Goal: Task Accomplishment & Management: Manage account settings

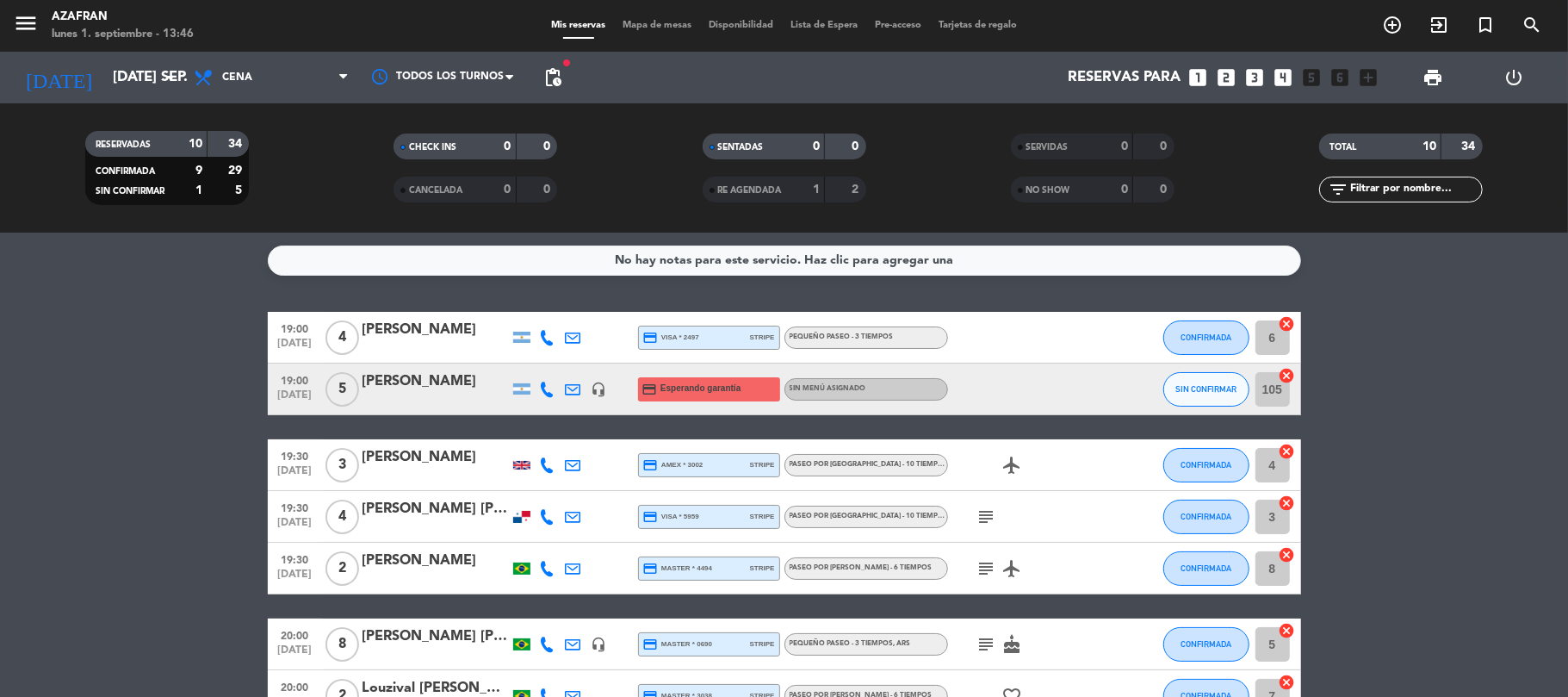
click at [150, 401] on bookings-row "19:00 [DATE] 4 [PERSON_NAME] credit_card visa * 2497 stripe PEQUEÑO PASEO - 3 T…" at bounding box center [784, 606] width 1568 height 589
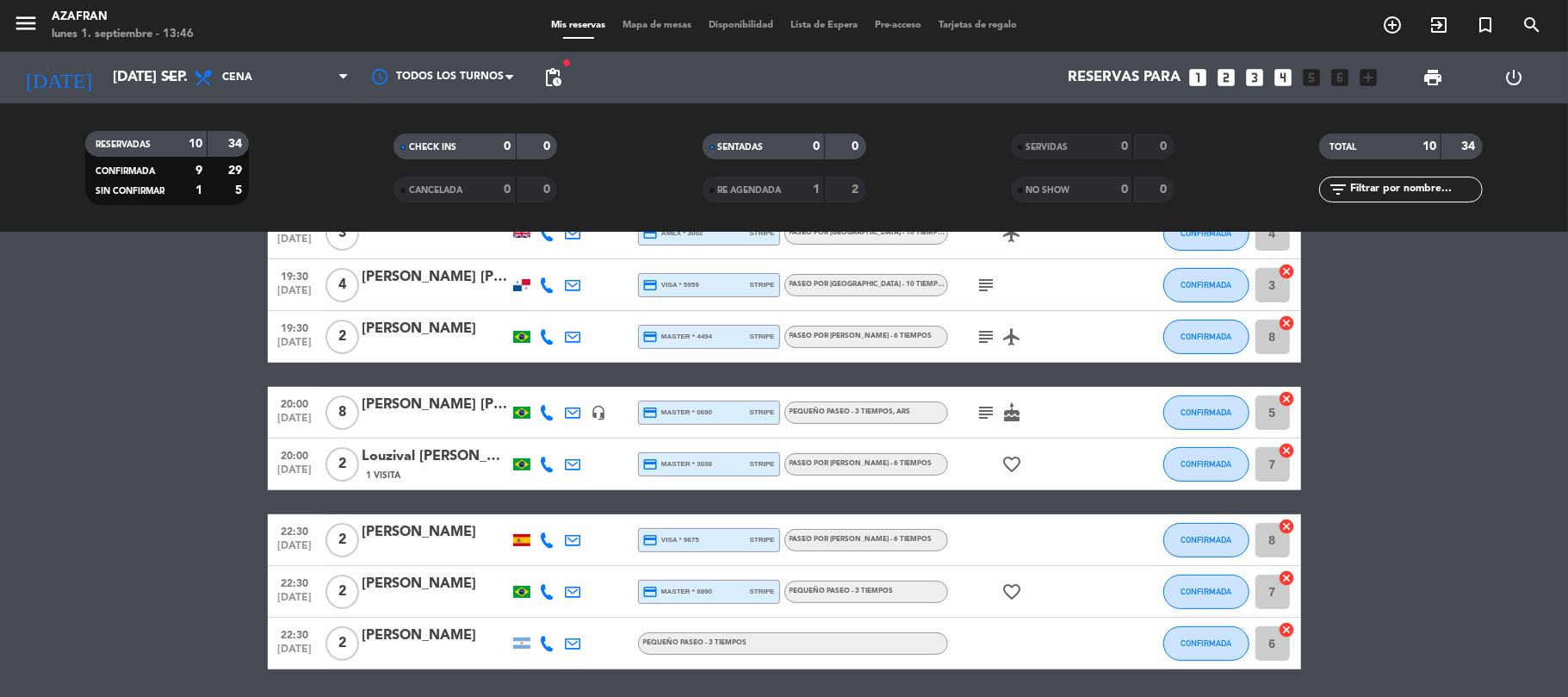
scroll to position [197, 0]
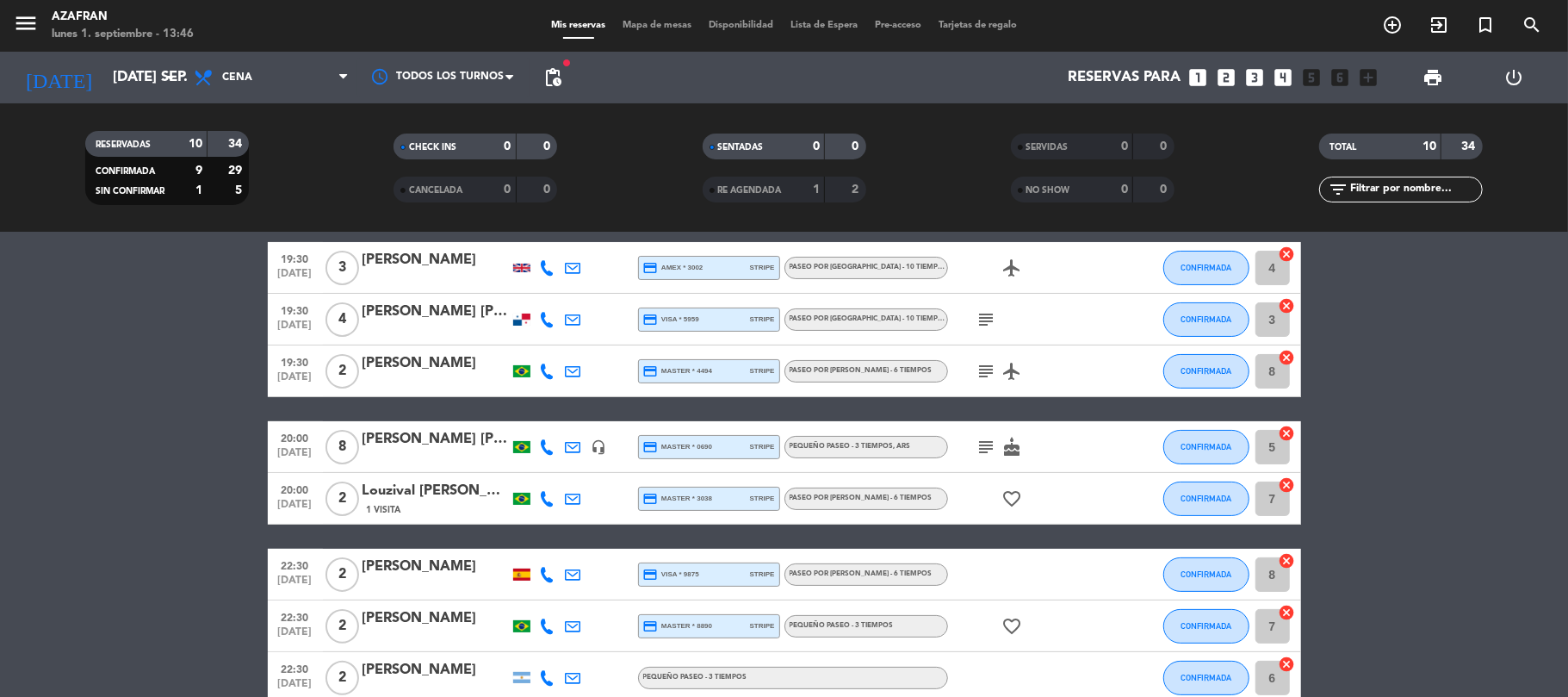
click at [986, 373] on icon "subject" at bounding box center [986, 371] width 21 height 21
click at [441, 367] on div "[PERSON_NAME]" at bounding box center [435, 363] width 146 height 23
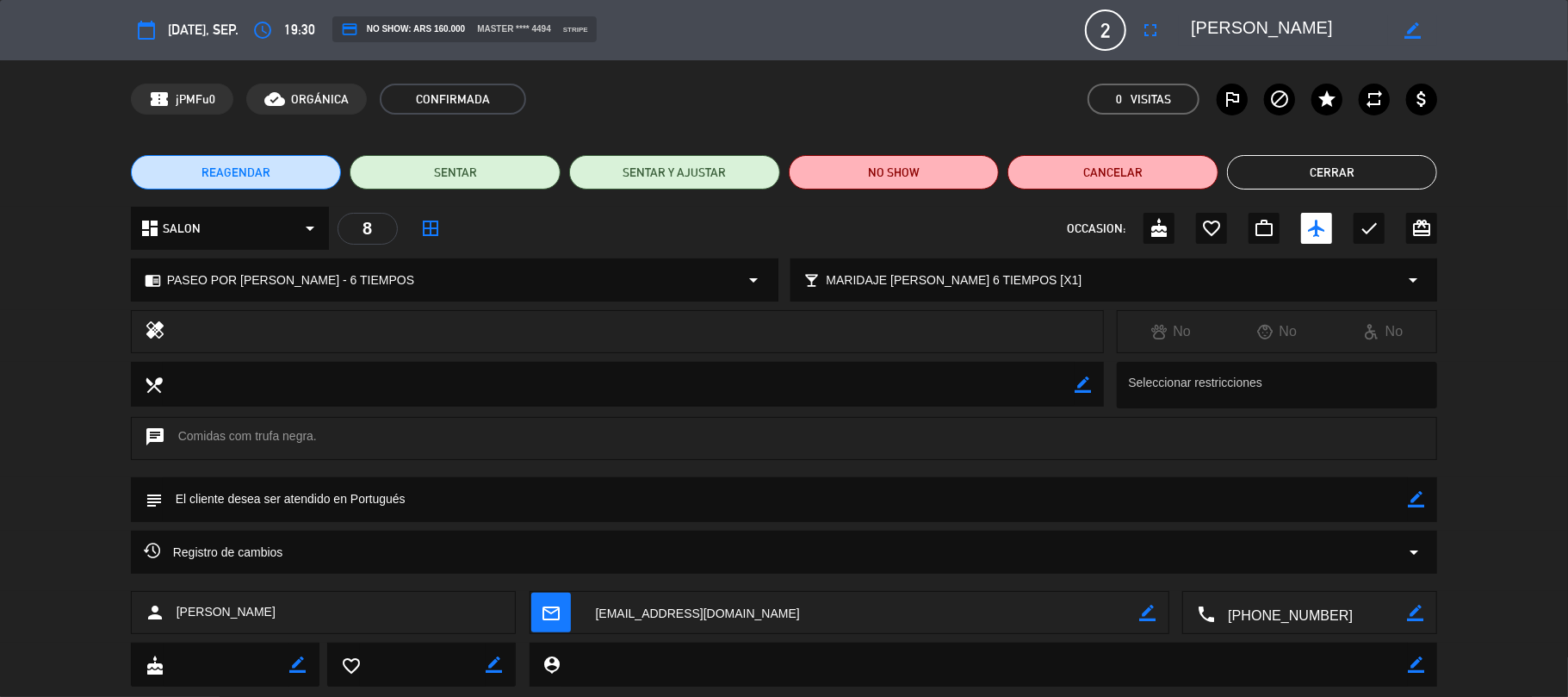
drag, startPoint x: 1434, startPoint y: 508, endPoint x: 1421, endPoint y: 503, distance: 13.9
click at [1421, 503] on div "subject border_color" at bounding box center [785, 500] width 1307 height 45
click at [1421, 503] on icon "border_color" at bounding box center [1415, 499] width 17 height 17
type textarea "1 no come cacao"
click at [1415, 493] on icon at bounding box center [1415, 499] width 17 height 17
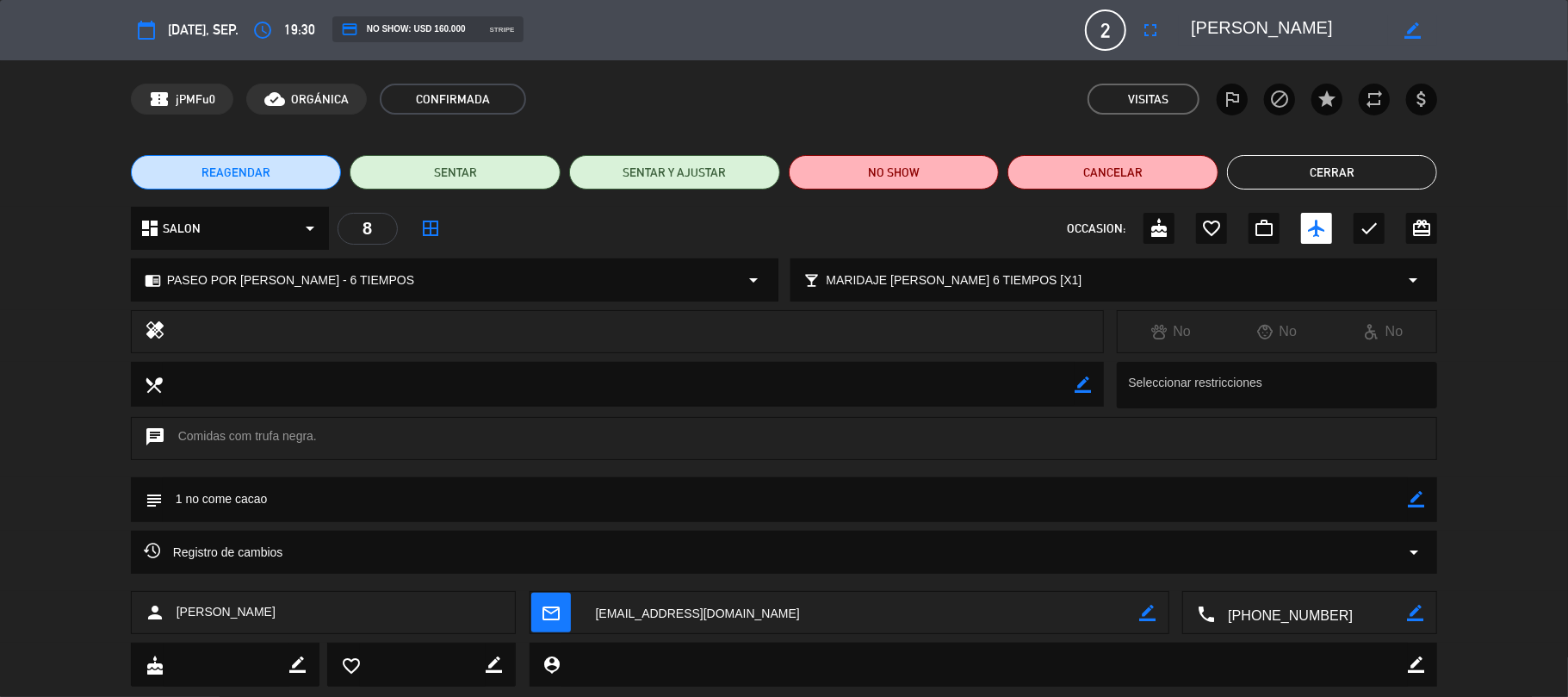
click at [380, 282] on div "chrome_reader_mode PASEO POR [PERSON_NAME] - 6 TIEMPOS arrow_drop_down" at bounding box center [454, 279] width 646 height 41
select select
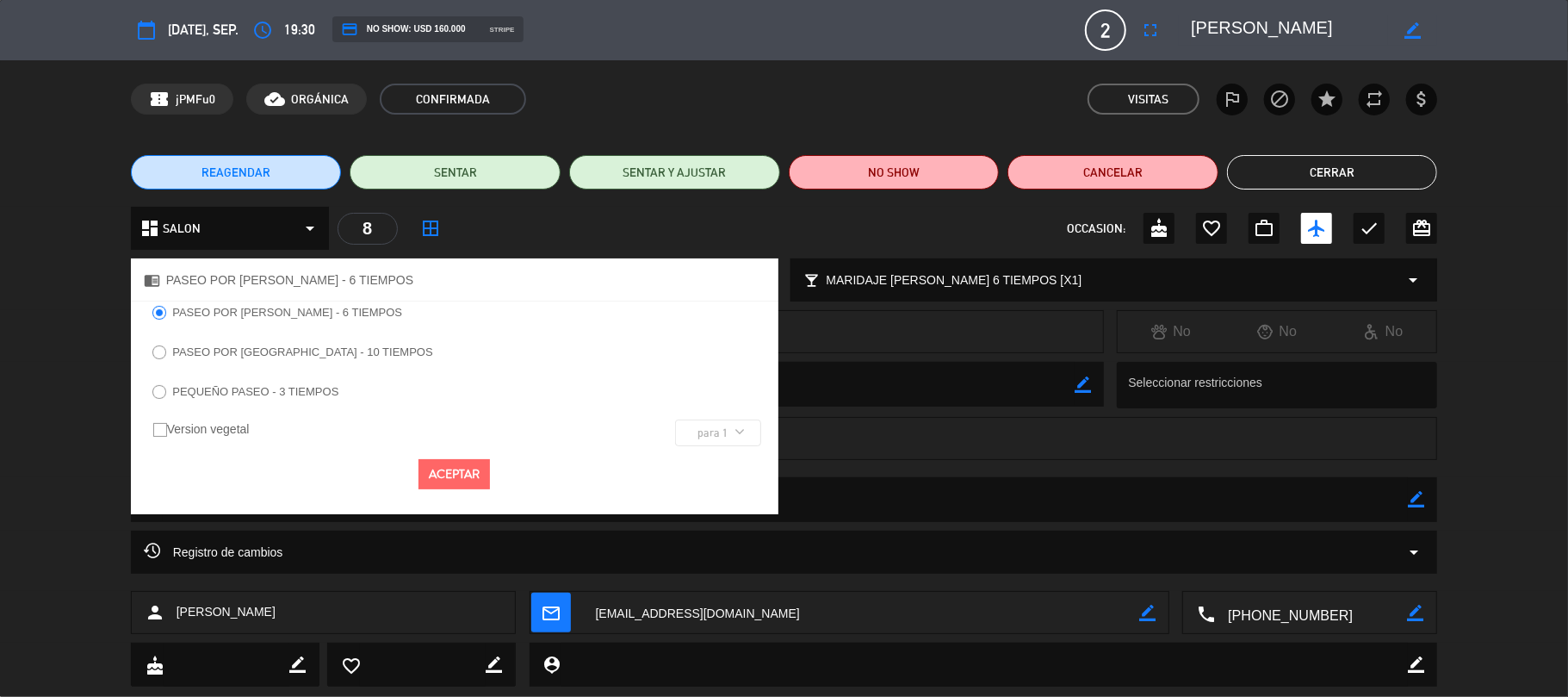
click at [308, 398] on label "PEQUEÑO PASEO - 3 TIEMPOS" at bounding box center [246, 393] width 204 height 27
click at [427, 483] on button "Aceptar" at bounding box center [454, 473] width 72 height 30
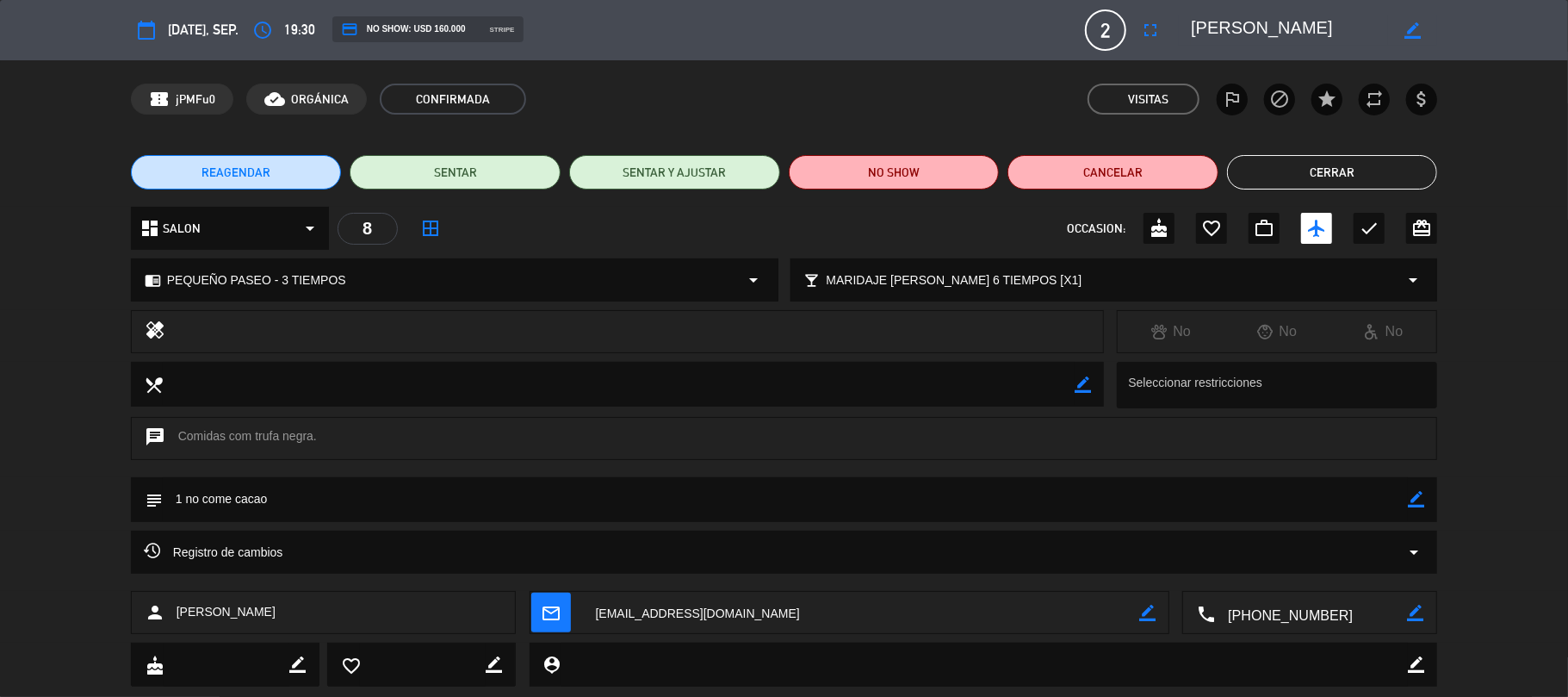
click at [1449, 227] on div "dashboard SALON arrow_drop_down 8 border_all OCCASION: cake favorite_border wor…" at bounding box center [784, 236] width 1568 height 60
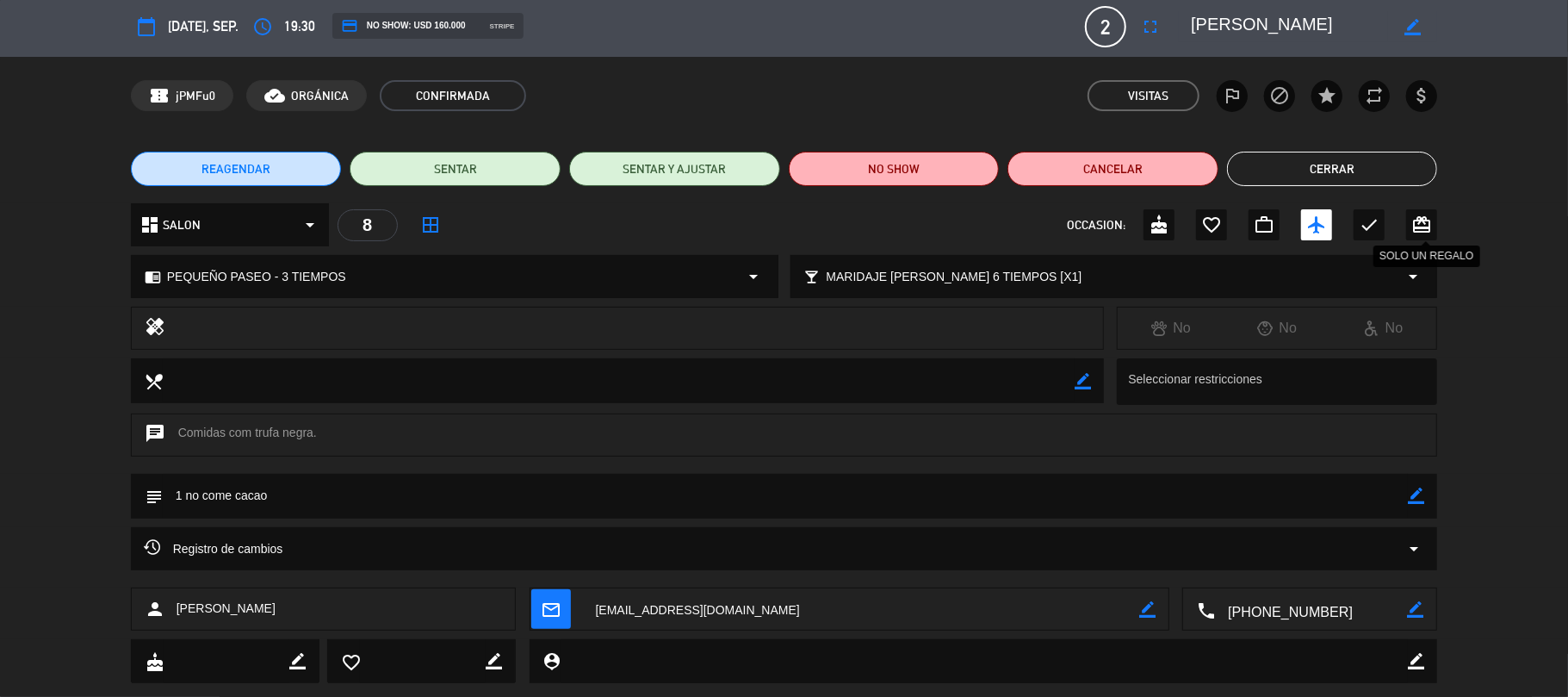
scroll to position [0, 0]
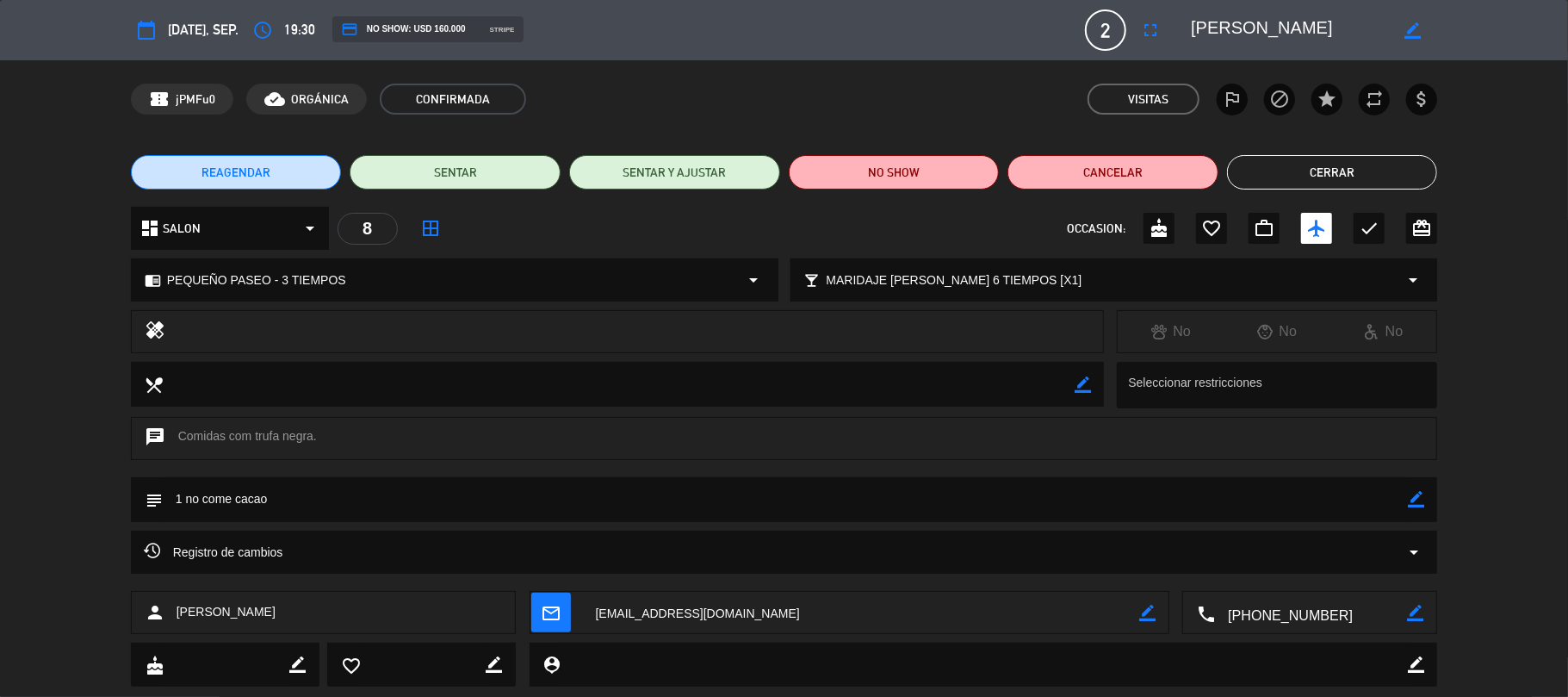
click at [1303, 180] on button "Cerrar" at bounding box center [1332, 172] width 211 height 34
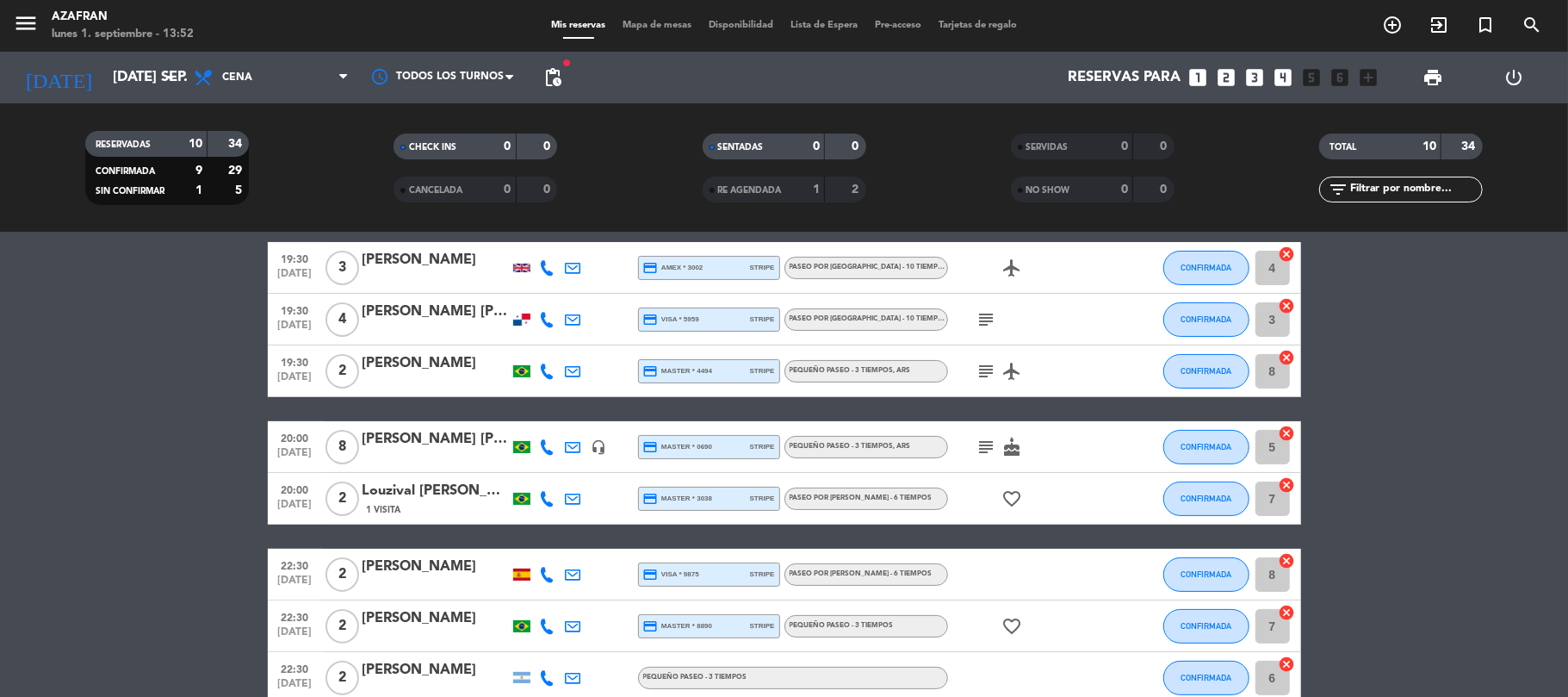
click at [160, 377] on bookings-row "19:00 [DATE] 4 [PERSON_NAME] credit_card visa * 2497 stripe PEQUEÑO PASEO - 3 T…" at bounding box center [784, 409] width 1568 height 589
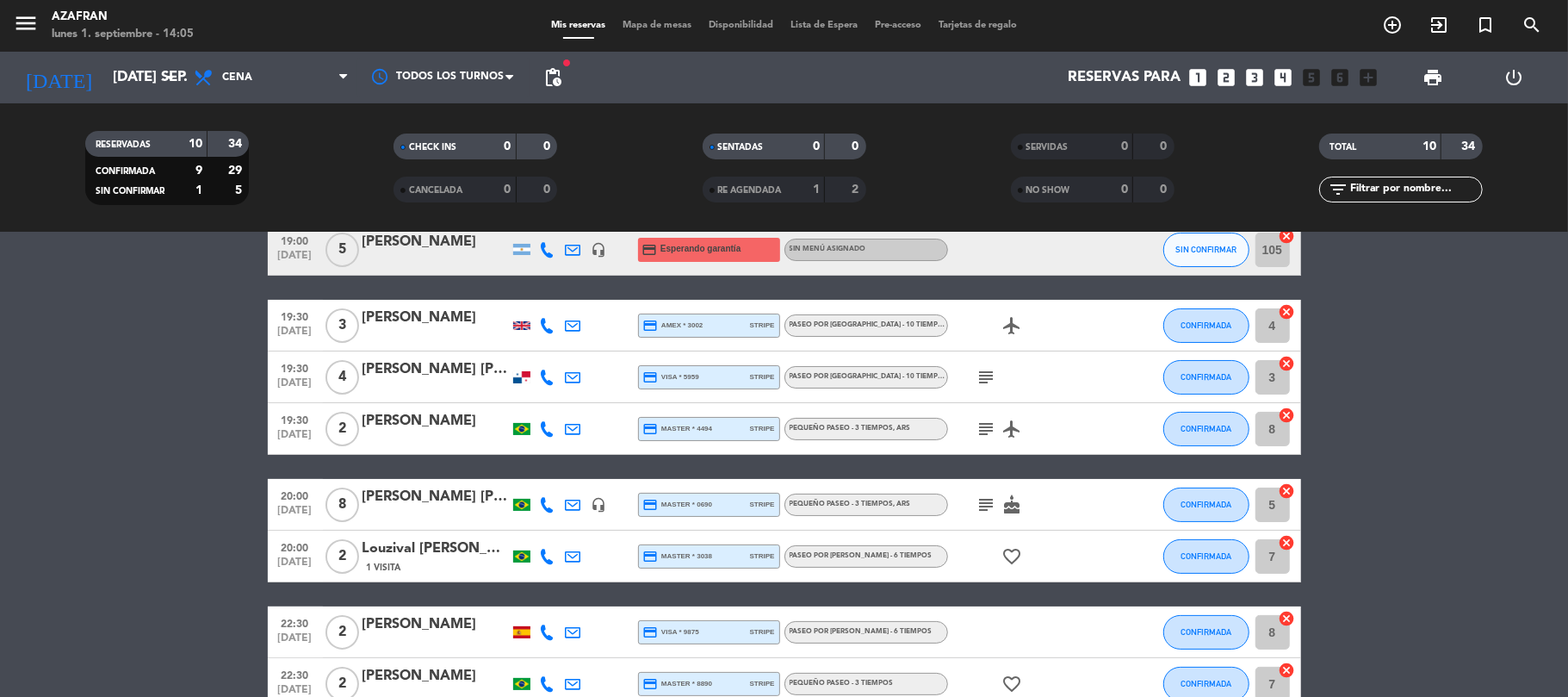
click at [141, 379] on bookings-row "19:00 [DATE] 4 [PERSON_NAME] credit_card visa * 2497 stripe PEQUEÑO PASEO - 3 T…" at bounding box center [784, 467] width 1568 height 589
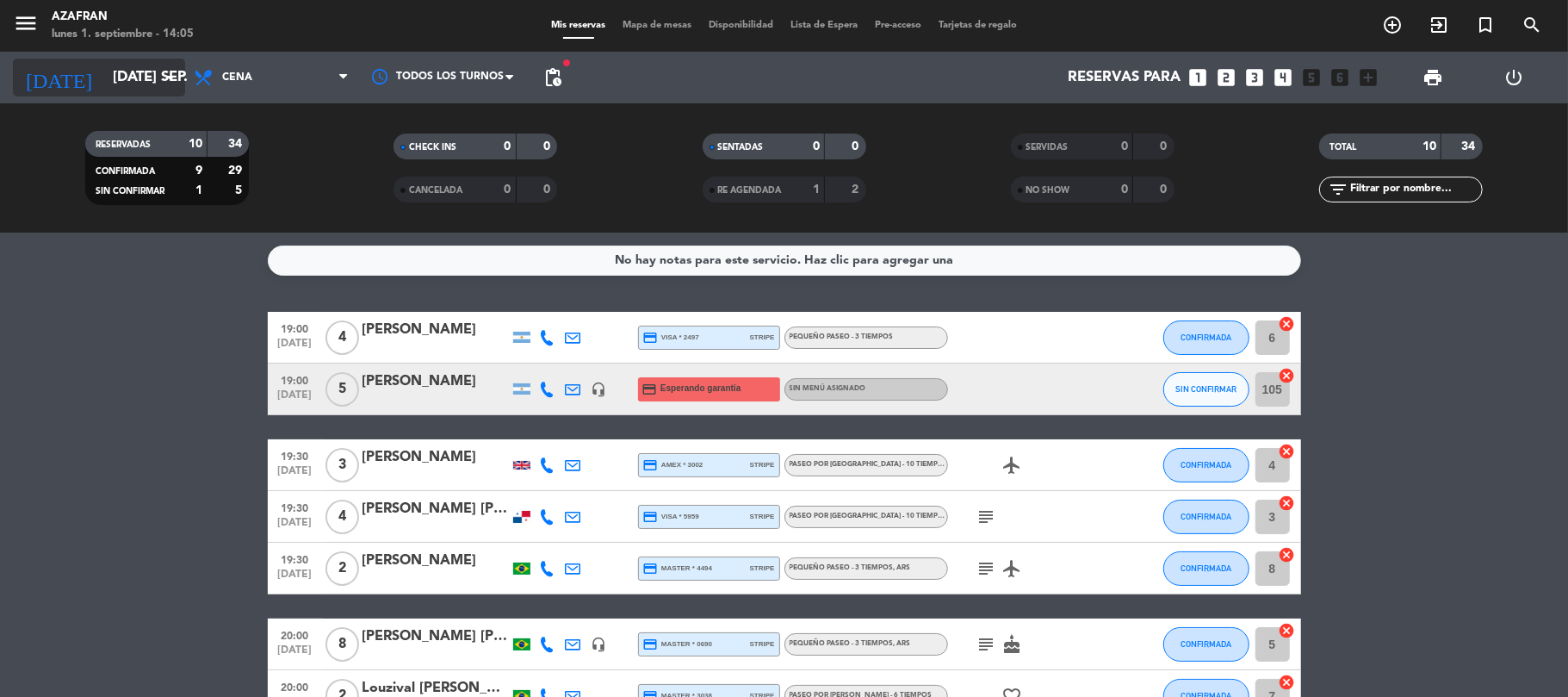
drag, startPoint x: 124, startPoint y: 56, endPoint x: 132, endPoint y: 66, distance: 12.8
click at [132, 66] on div "[DATE] [DATE] sep. arrow_drop_down" at bounding box center [99, 77] width 172 height 52
click at [132, 66] on input "[DATE] sep." at bounding box center [197, 77] width 186 height 33
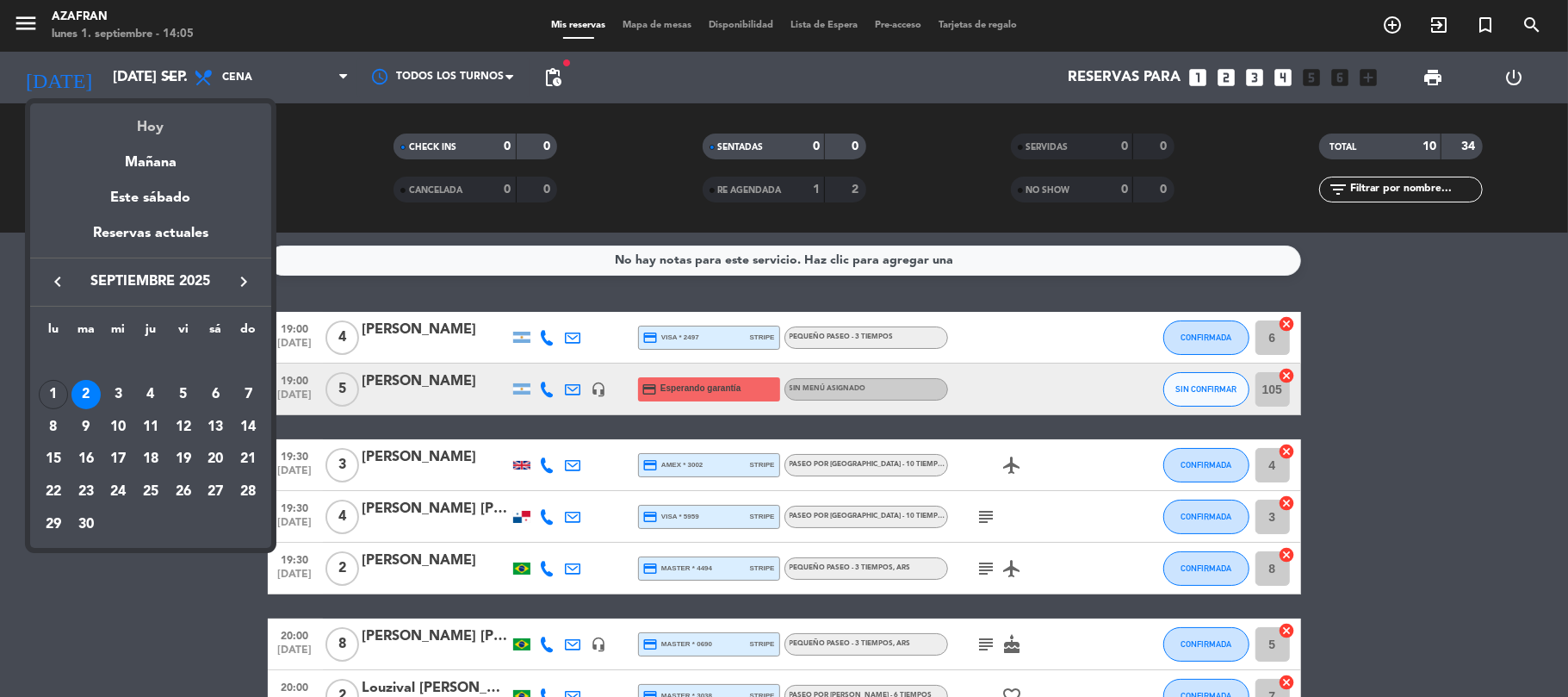
click at [160, 122] on div "Hoy" at bounding box center [151, 121] width 241 height 35
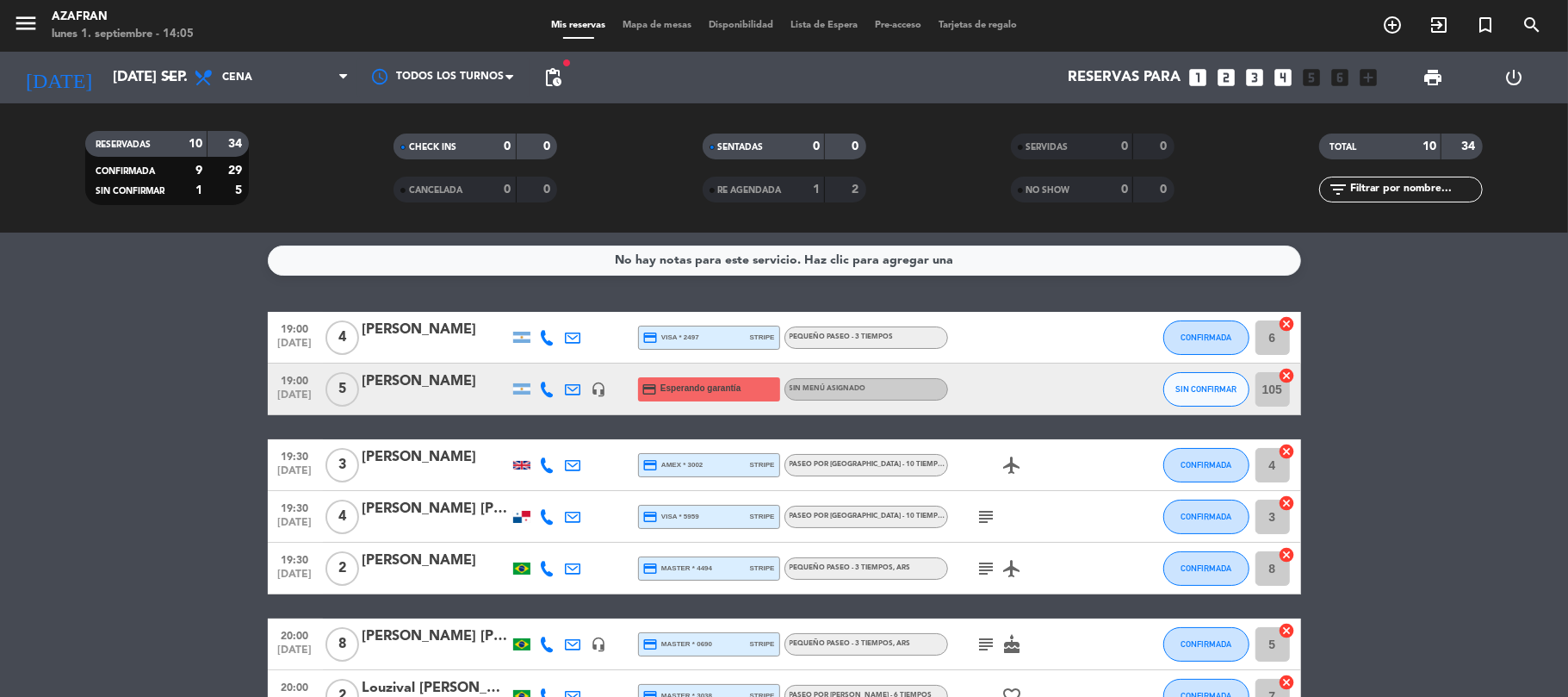
type input "lun. [DATE]"
click at [186, 411] on bookings-row "19:00 [DATE] 4 [PERSON_NAME] credit_card visa * 2497 stripe PEQUEÑO PASEO - 3 T…" at bounding box center [784, 606] width 1568 height 589
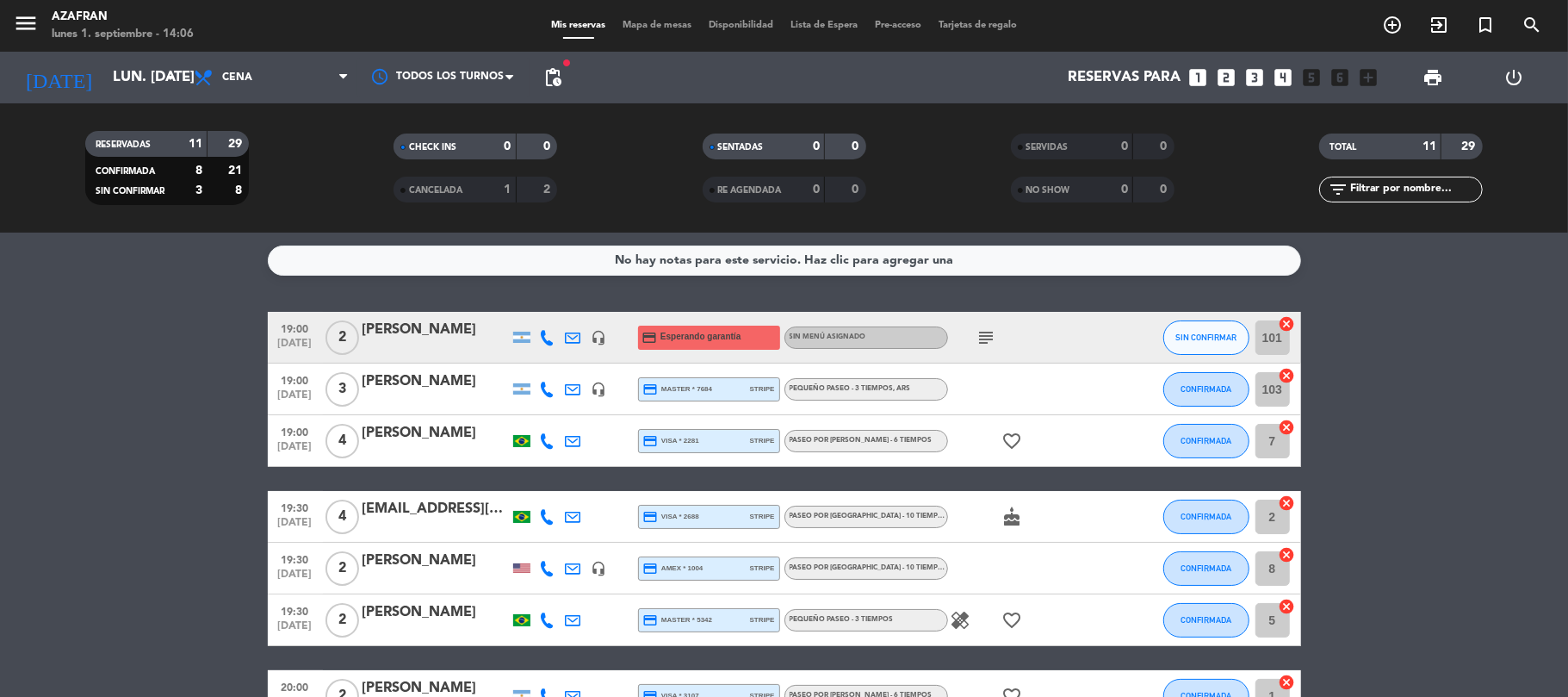
click at [462, 384] on div "[PERSON_NAME]" at bounding box center [435, 381] width 146 height 23
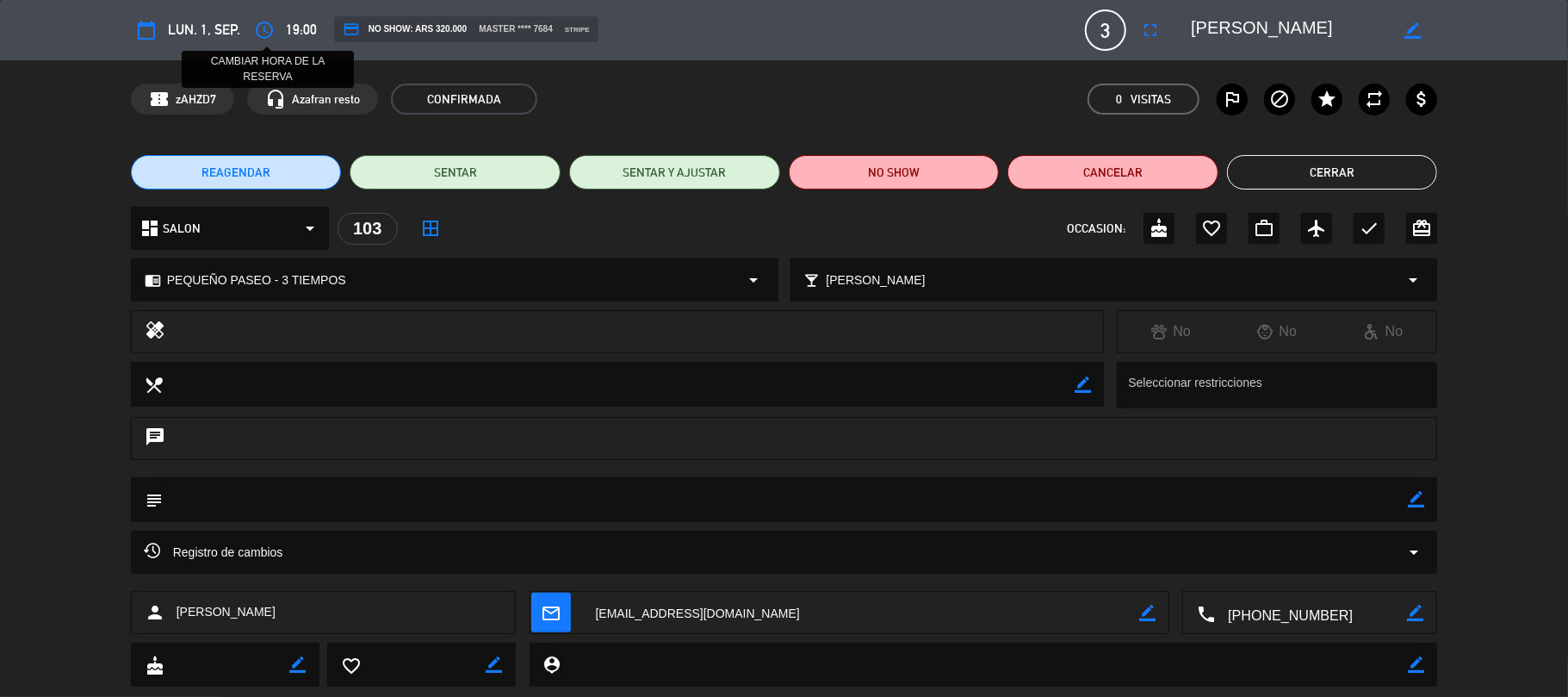
click at [263, 31] on icon "access_time" at bounding box center [264, 29] width 21 height 21
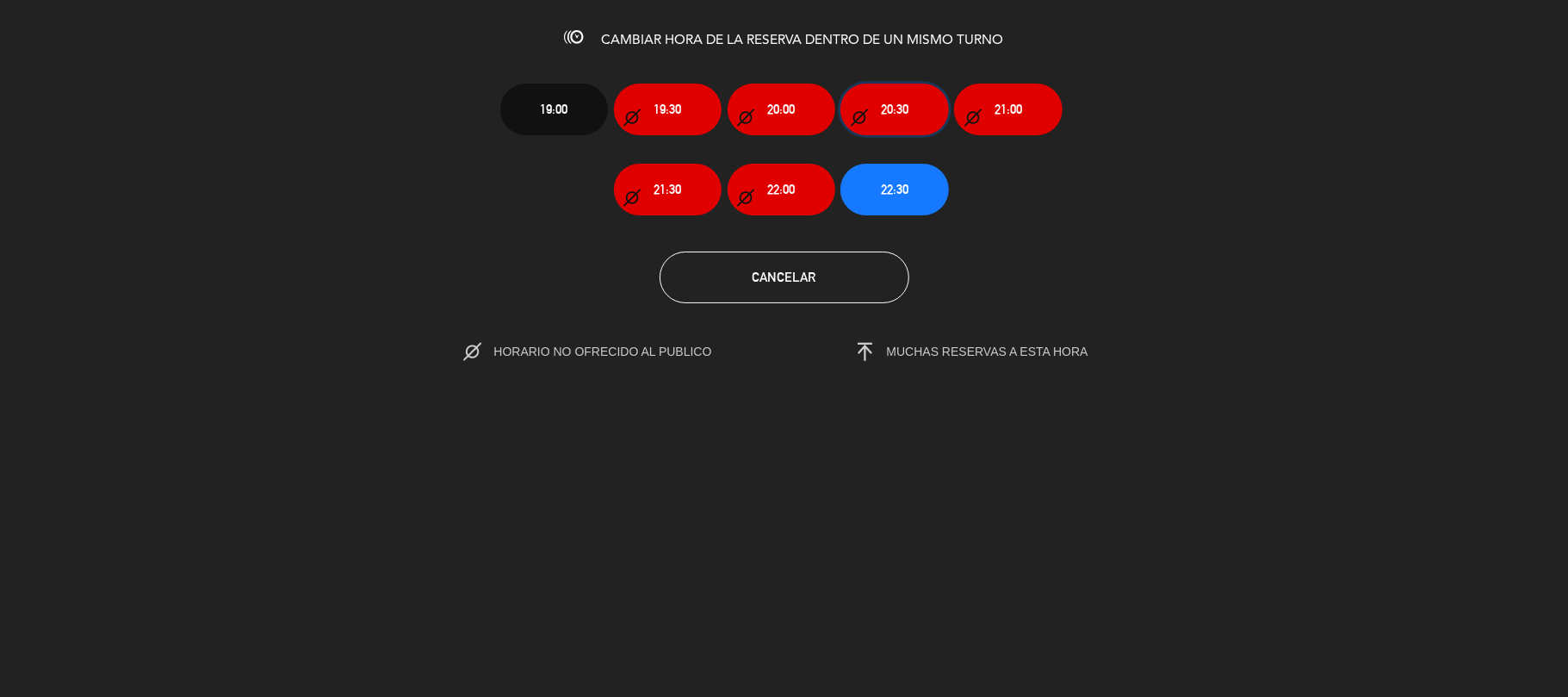
click at [873, 118] on button "20:30" at bounding box center [894, 109] width 108 height 52
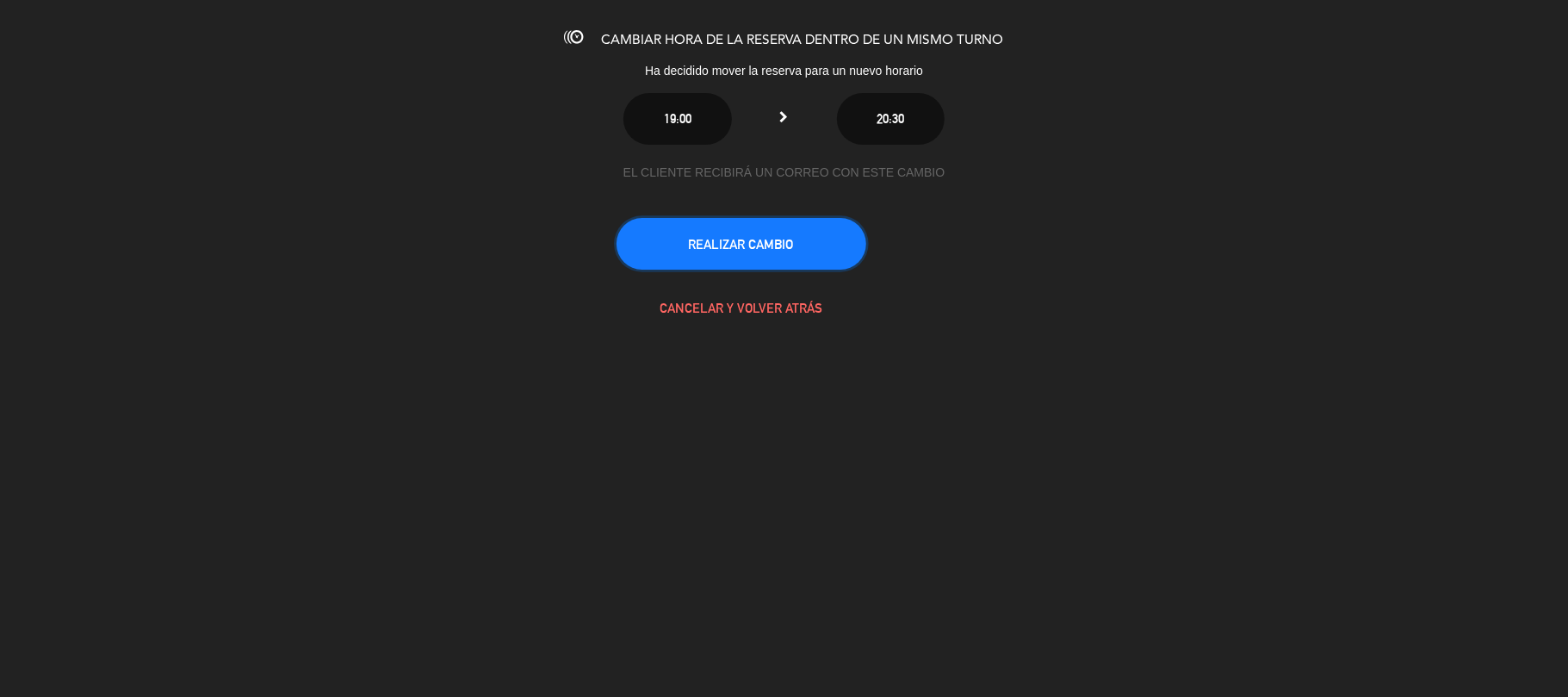
click at [798, 252] on button "REALIZAR CAMBIO" at bounding box center [741, 243] width 250 height 52
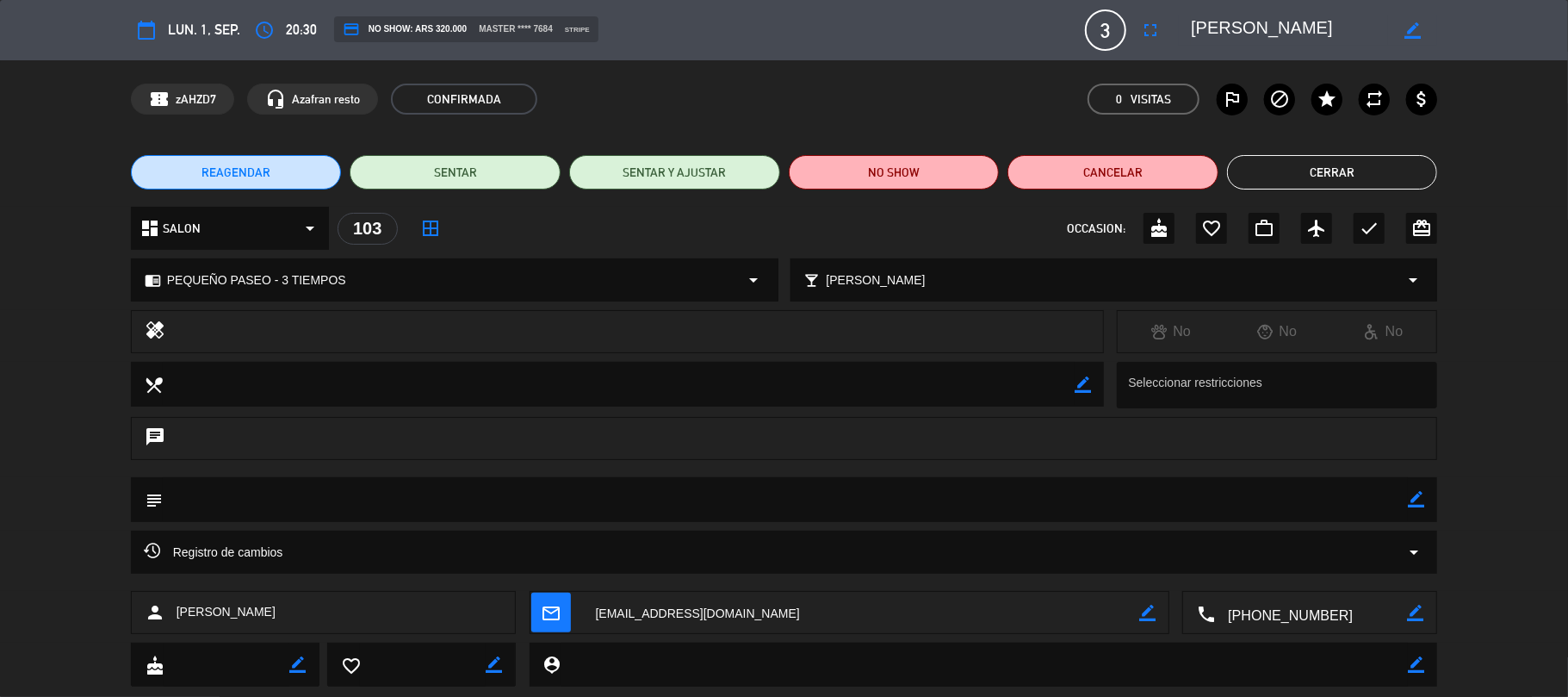
click at [1271, 184] on button "Cerrar" at bounding box center [1332, 172] width 211 height 34
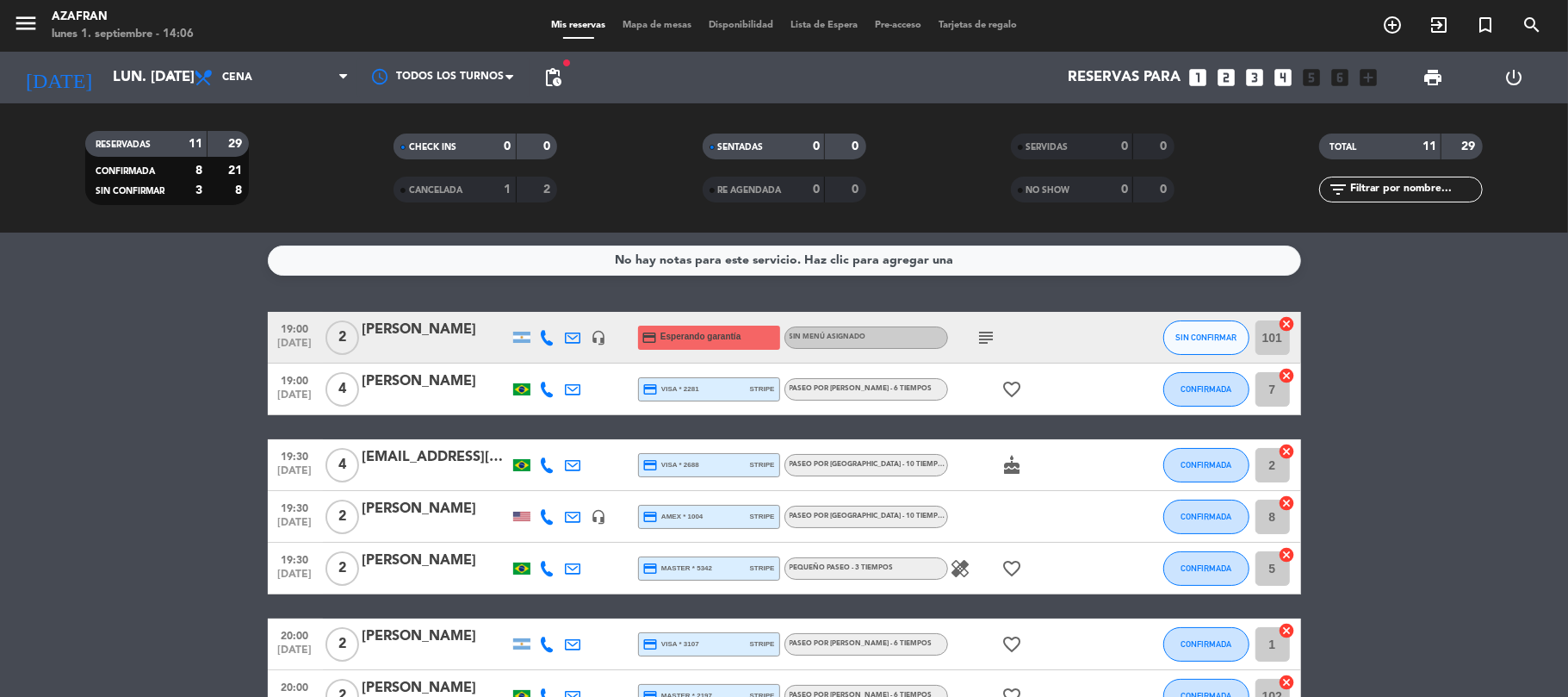
click at [29, 436] on bookings-row "19:00 [DATE] 2 [PERSON_NAME] headset_mic credit_card Esperando garantía Sin men…" at bounding box center [784, 644] width 1568 height 665
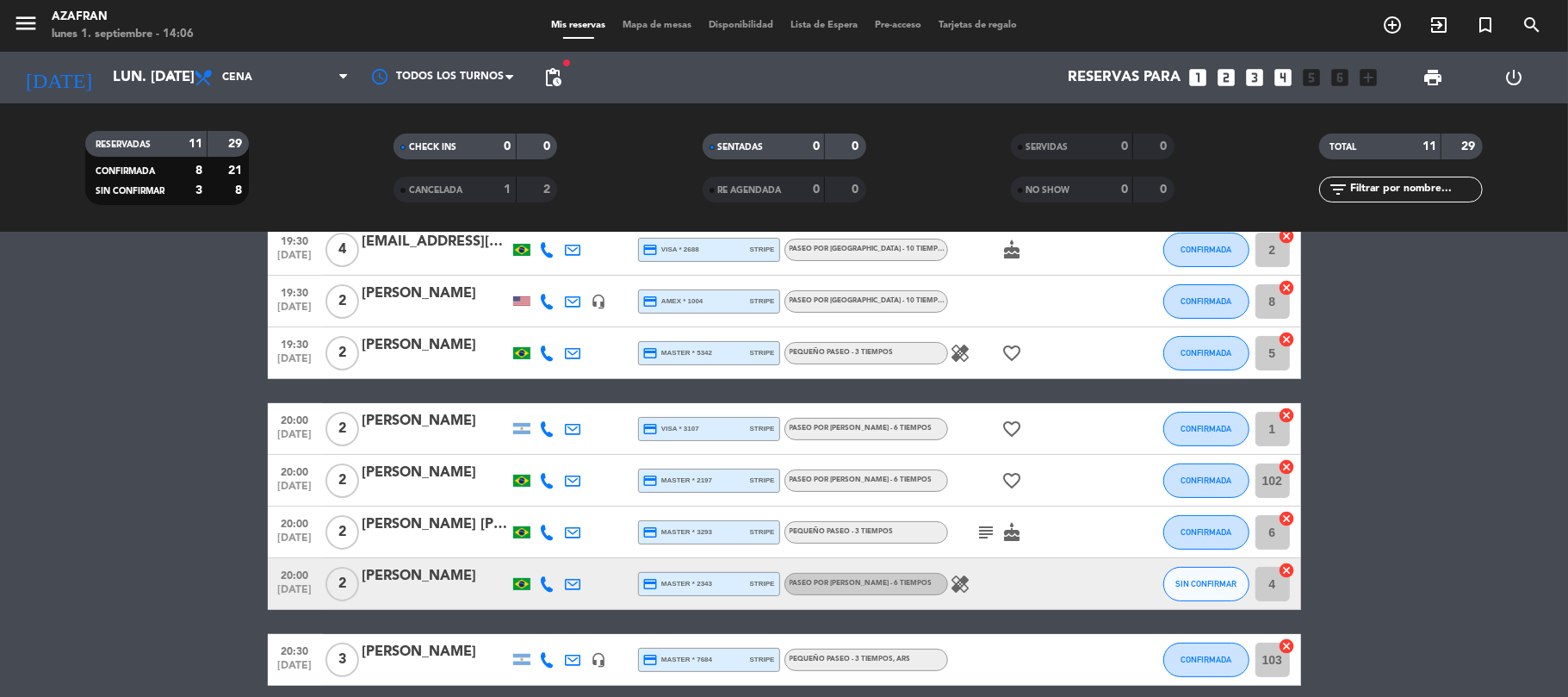
click at [29, 436] on bookings-row "19:00 [DATE] 2 [PERSON_NAME] headset_mic credit_card Esperando garantía Sin men…" at bounding box center [784, 428] width 1568 height 665
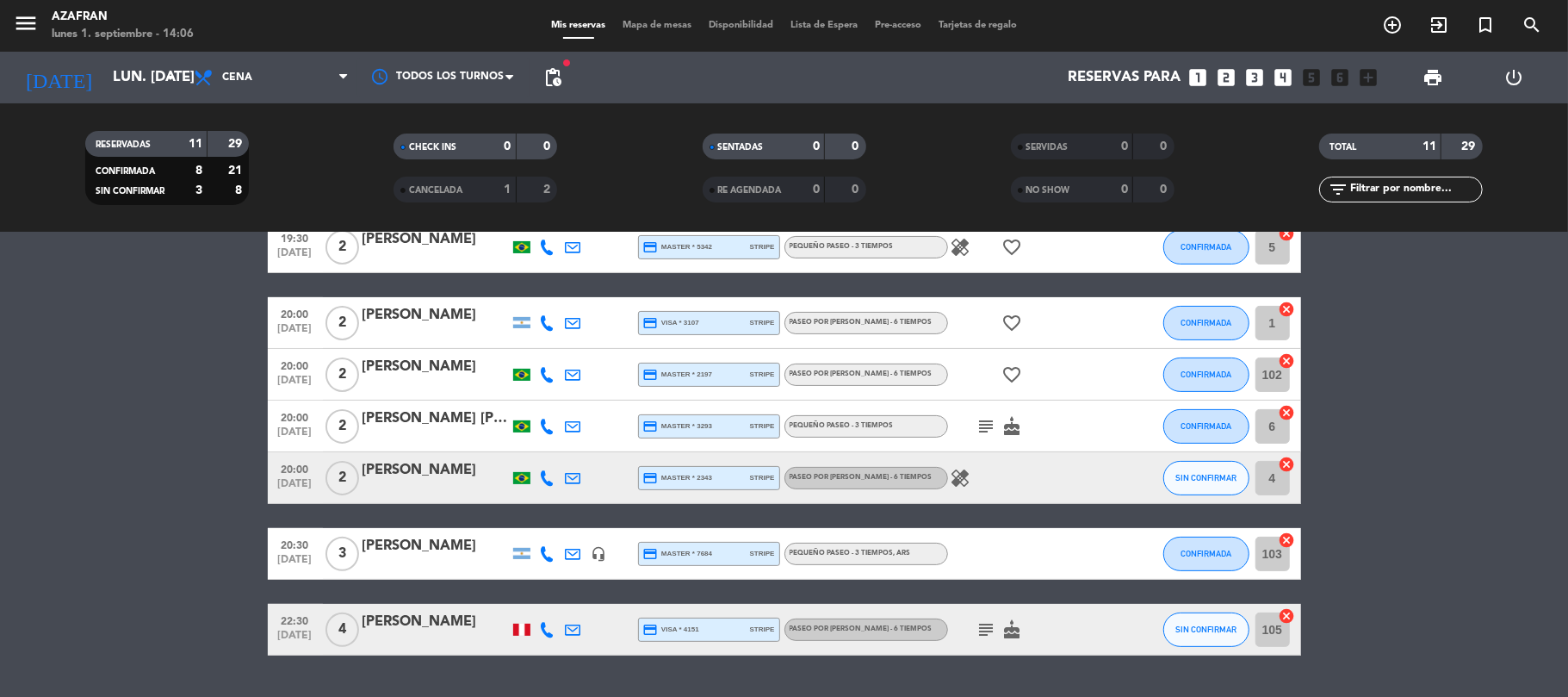
scroll to position [319, 0]
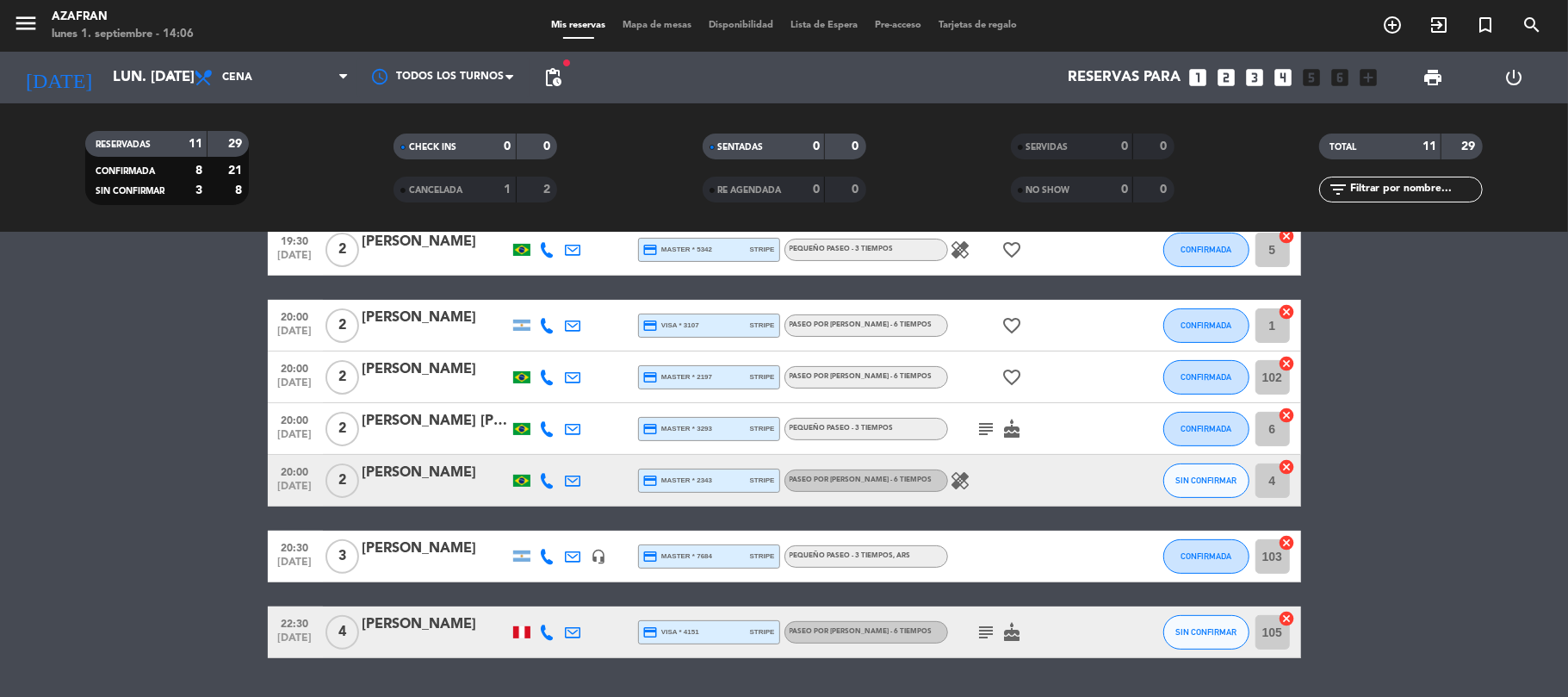
click at [542, 324] on icon at bounding box center [548, 325] width 16 height 16
click at [556, 298] on span "content_paste" at bounding box center [562, 295] width 13 height 13
click at [160, 328] on bookings-row "19:00 [DATE] 2 [PERSON_NAME] headset_mic credit_card Esperando garantía Sin men…" at bounding box center [784, 325] width 1568 height 665
click at [73, 424] on bookings-row "19:00 [DATE] 2 [PERSON_NAME] headset_mic credit_card Esperando garantía Sin men…" at bounding box center [784, 325] width 1568 height 665
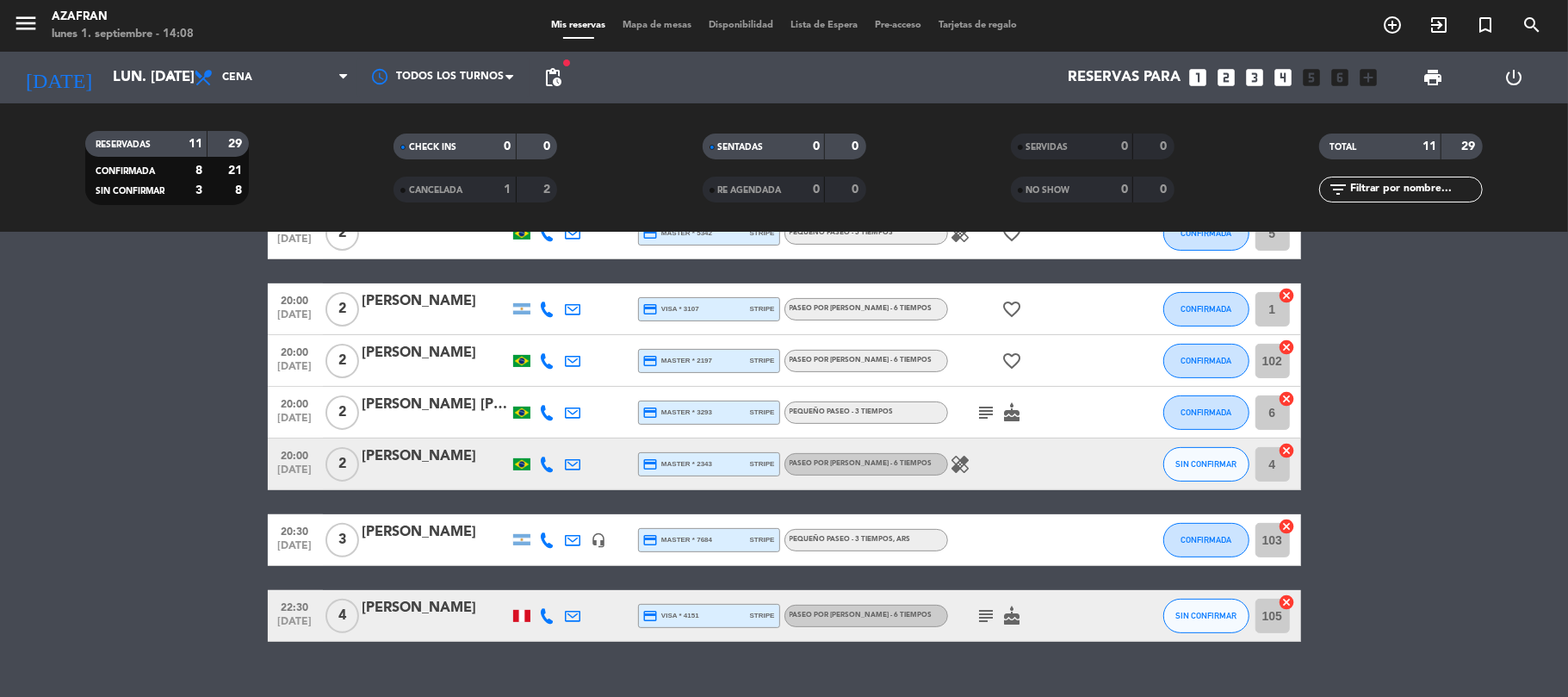
scroll to position [366, 0]
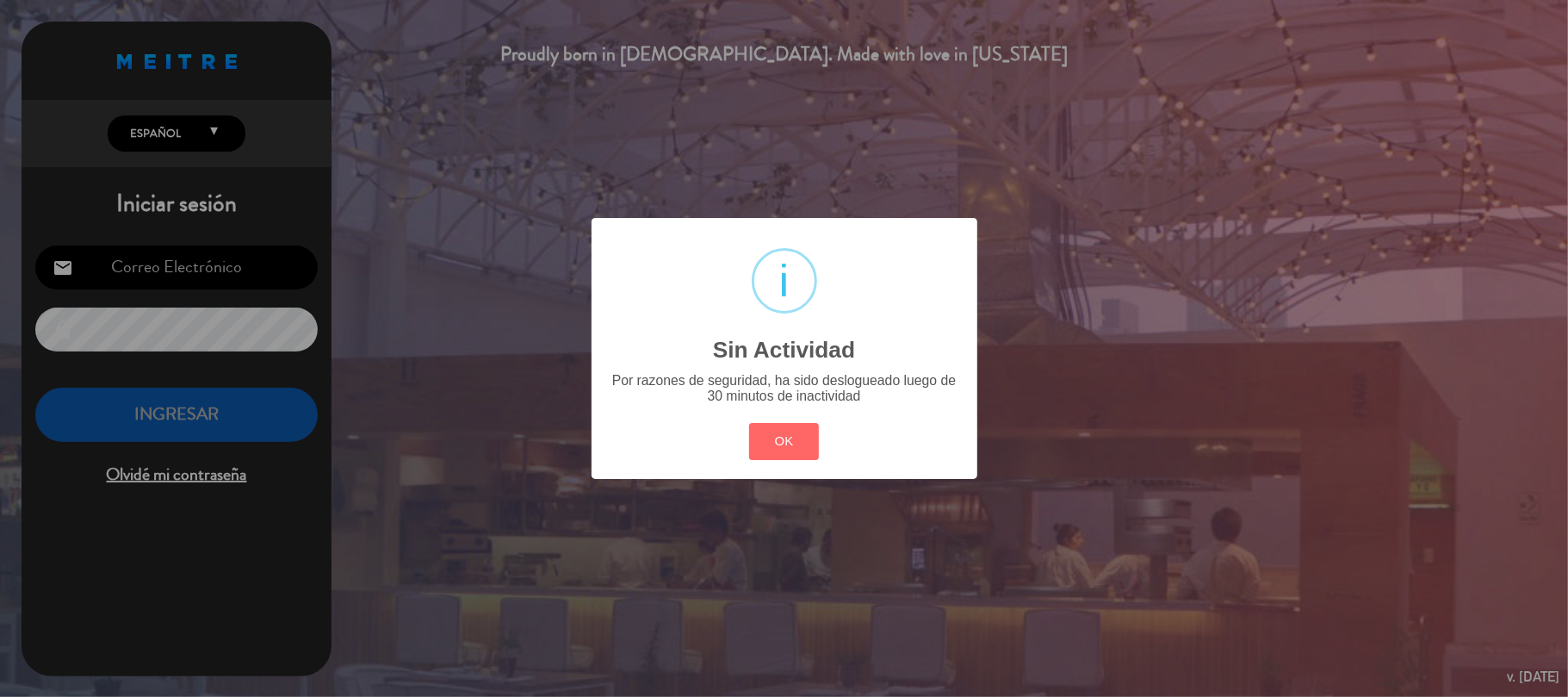
type input "[EMAIL_ADDRESS][DOMAIN_NAME]"
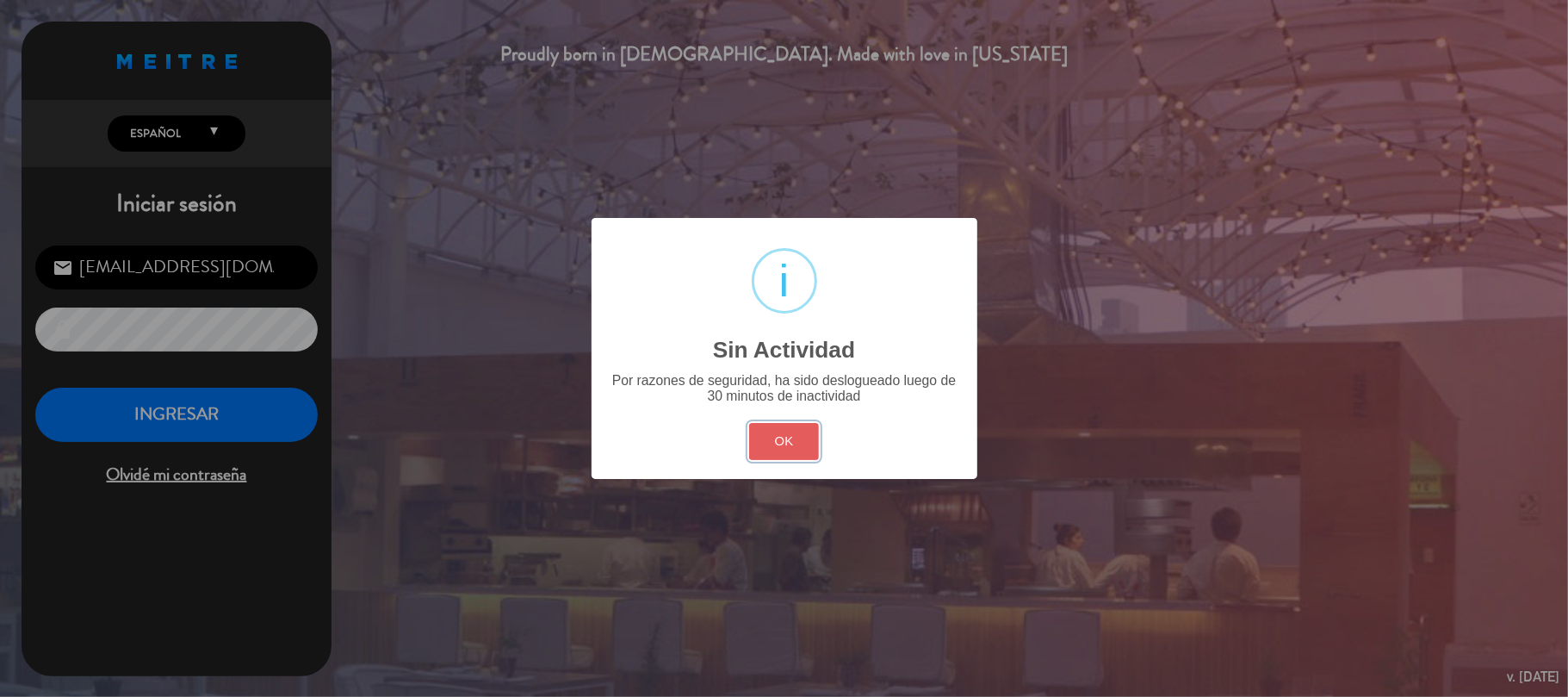
click at [798, 449] on button "OK" at bounding box center [783, 441] width 70 height 37
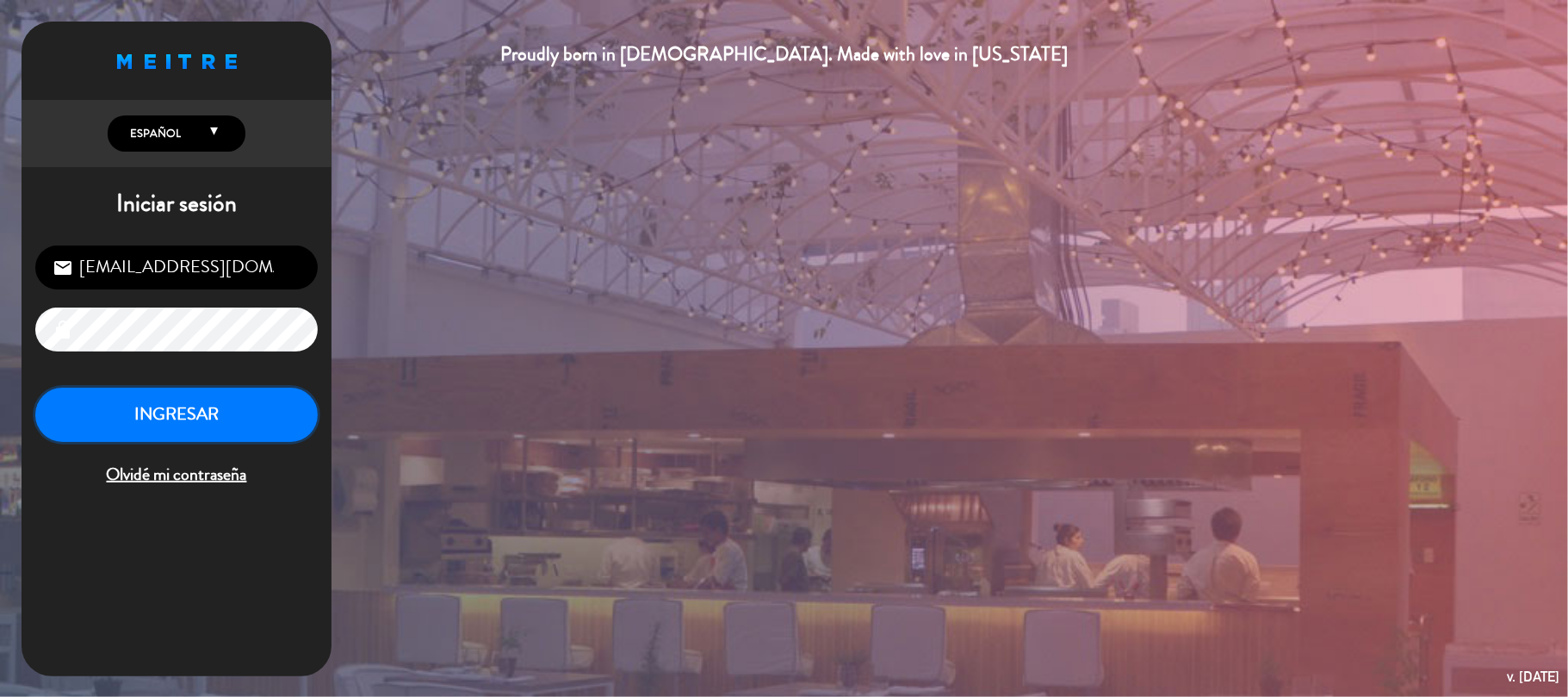
click at [273, 415] on button "INGRESAR" at bounding box center [176, 414] width 282 height 54
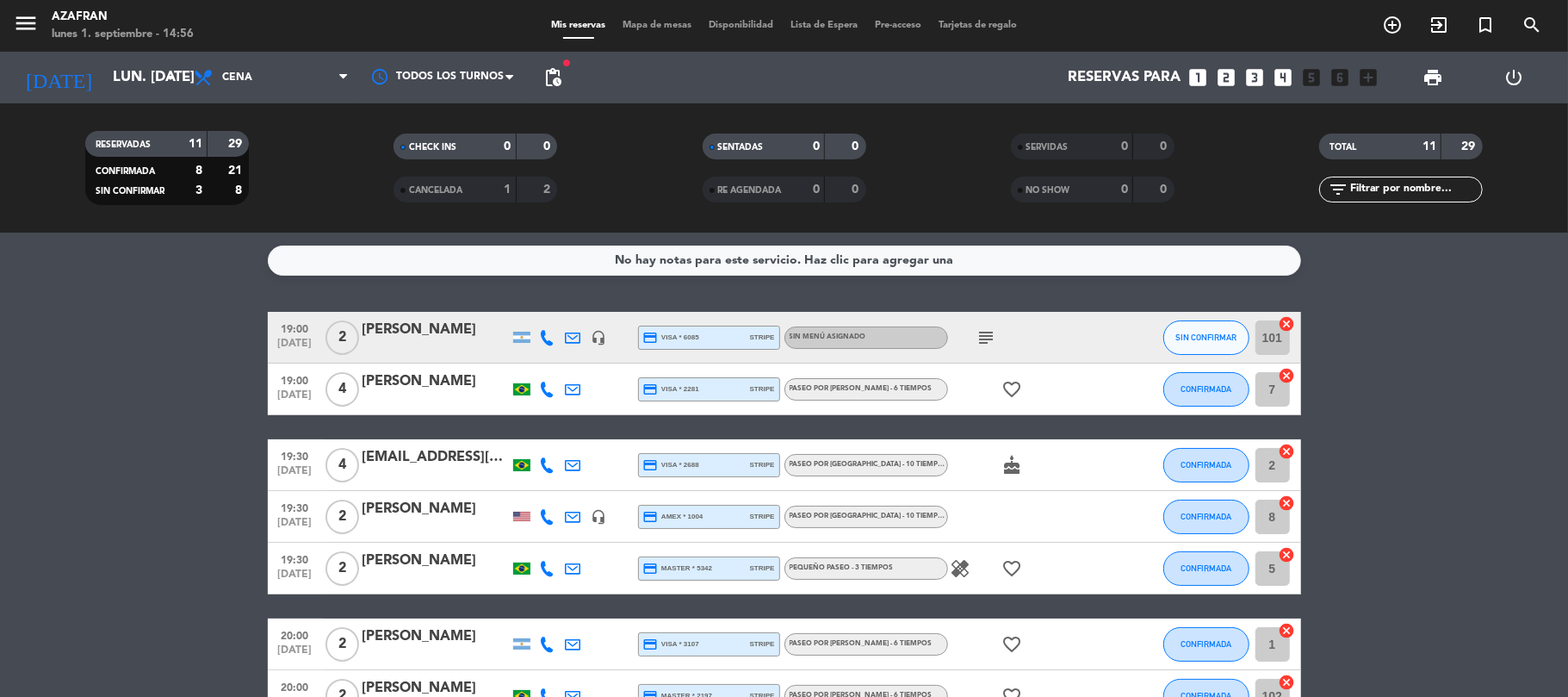
click at [122, 511] on bookings-row "19:00 [DATE] 2 [PERSON_NAME] headset_mic credit_card visa * 6085 stripe Sin men…" at bounding box center [784, 644] width 1568 height 665
click at [204, 639] on bookings-row "19:00 [DATE] 2 [PERSON_NAME] headset_mic credit_card visa * 6085 stripe Sin men…" at bounding box center [784, 644] width 1568 height 665
click at [983, 350] on div "subject" at bounding box center [1025, 337] width 155 height 51
click at [987, 339] on icon "subject" at bounding box center [986, 337] width 21 height 21
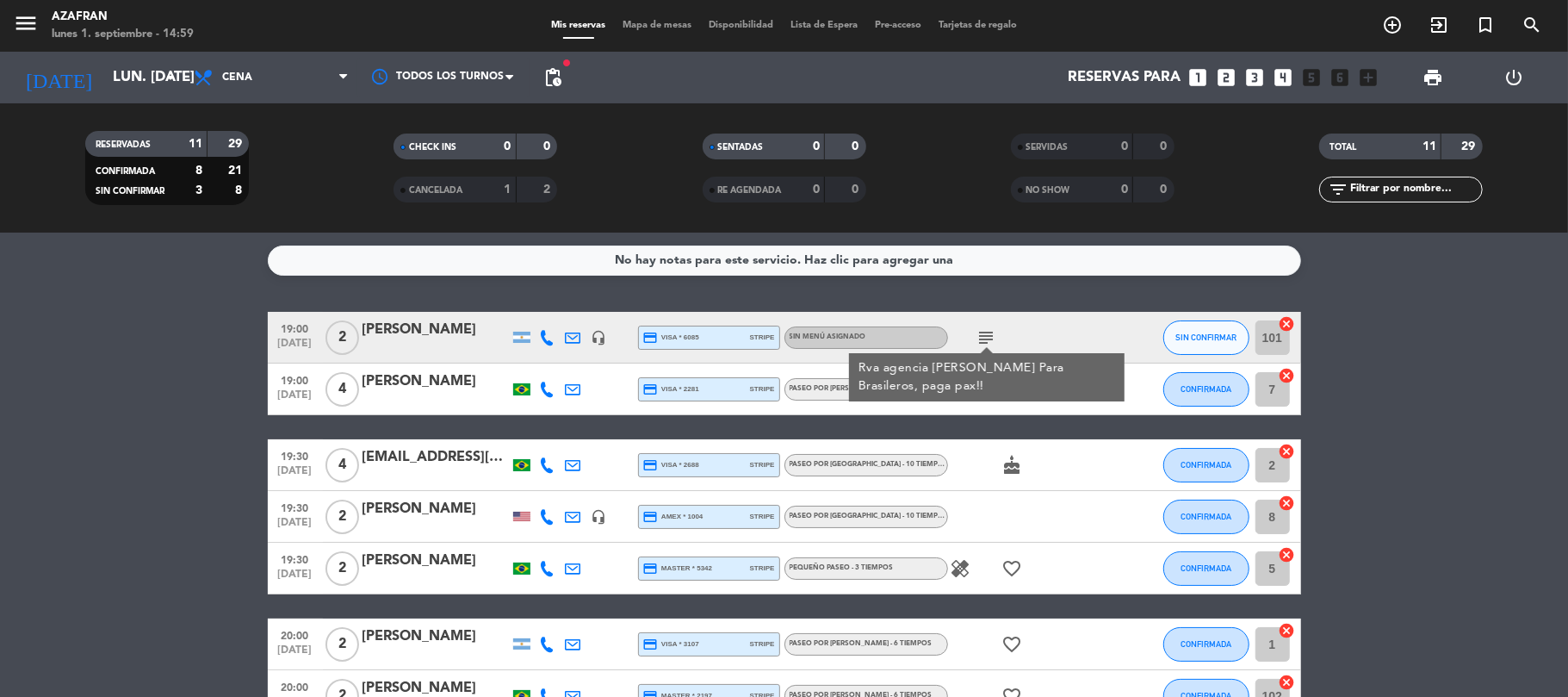
click at [1496, 437] on bookings-row "19:00 [DATE] 2 [PERSON_NAME] headset_mic credit_card visa * 6085 stripe Sin men…" at bounding box center [784, 644] width 1568 height 665
